Goal: Transaction & Acquisition: Purchase product/service

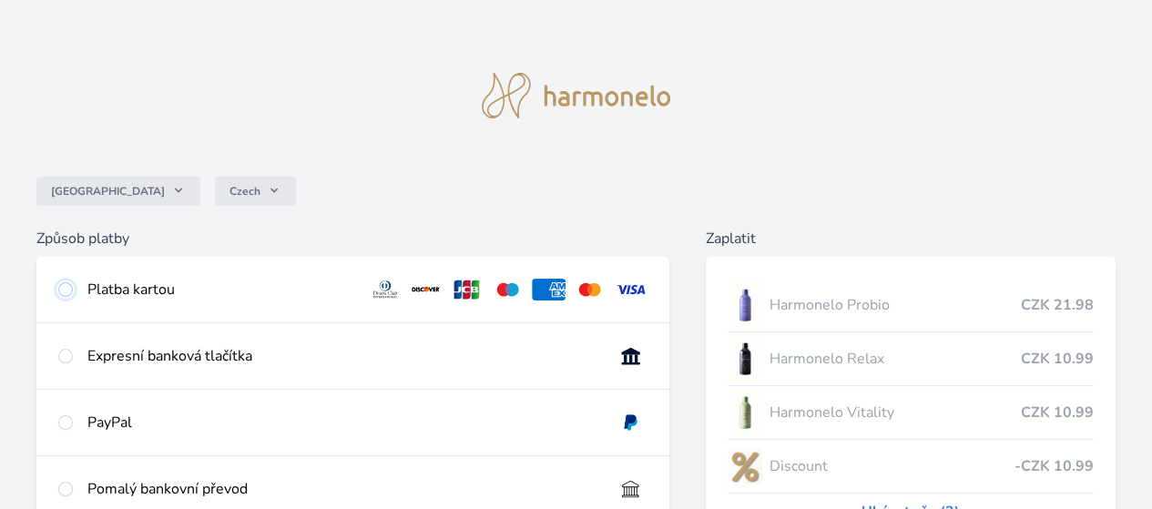
click at [73, 287] on input "radio" at bounding box center [65, 289] width 15 height 15
radio input "true"
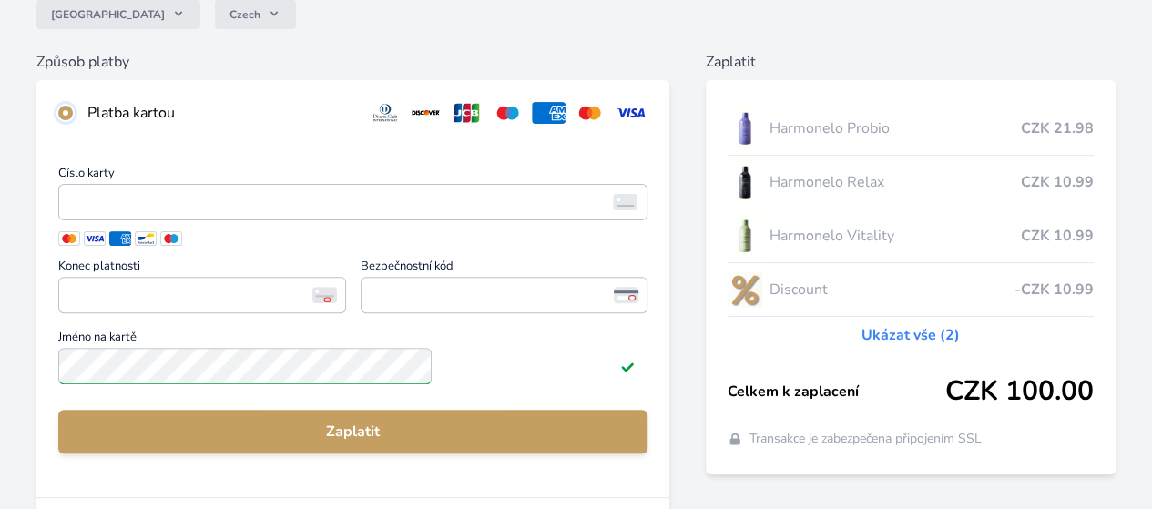
scroll to position [182, 0]
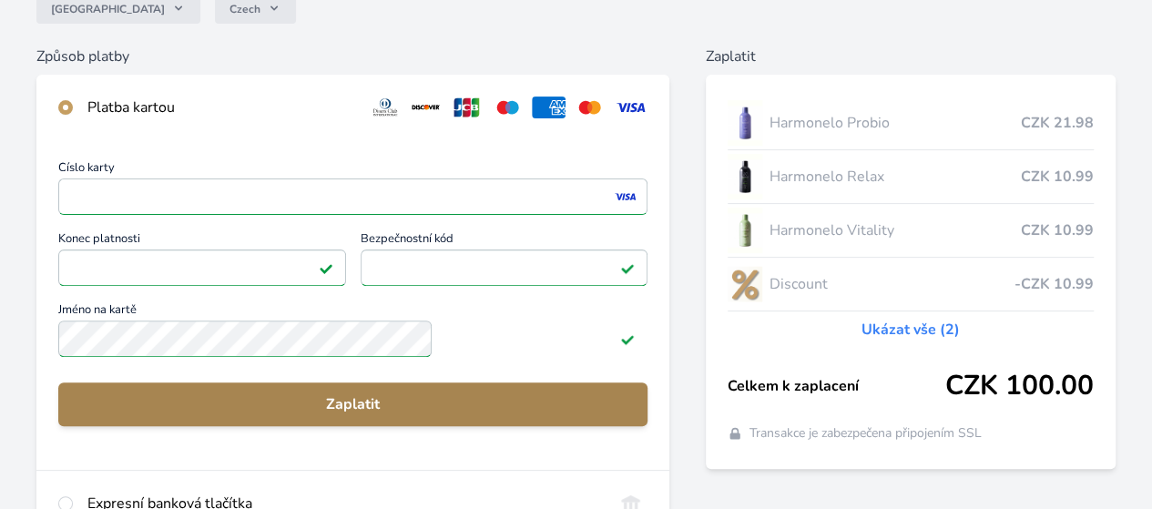
click at [456, 411] on span "Zaplatit" at bounding box center [353, 404] width 560 height 22
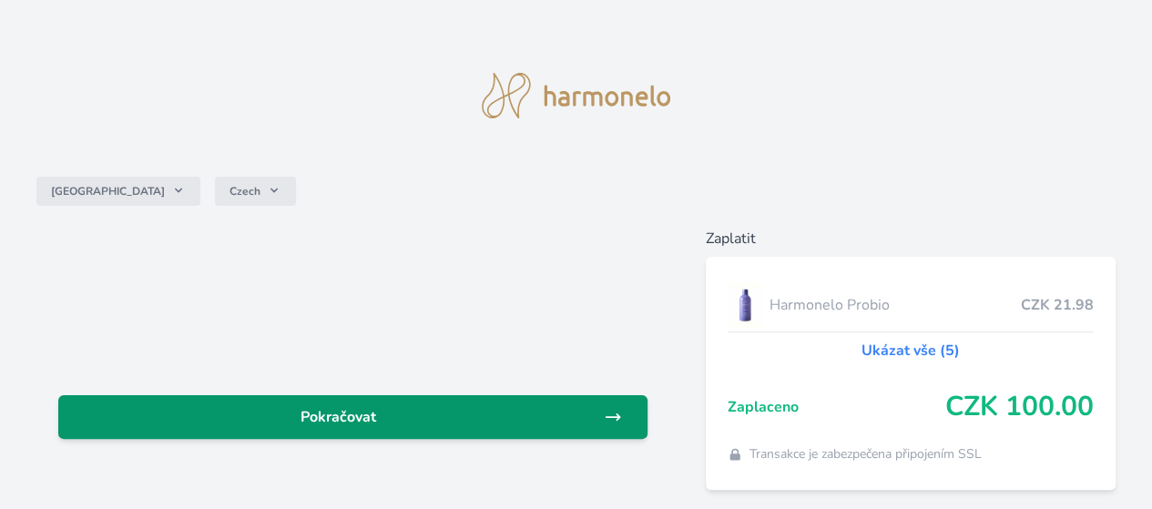
click at [479, 411] on span "Pokračovat" at bounding box center [338, 417] width 531 height 22
